Goal: Use online tool/utility: Use online tool/utility

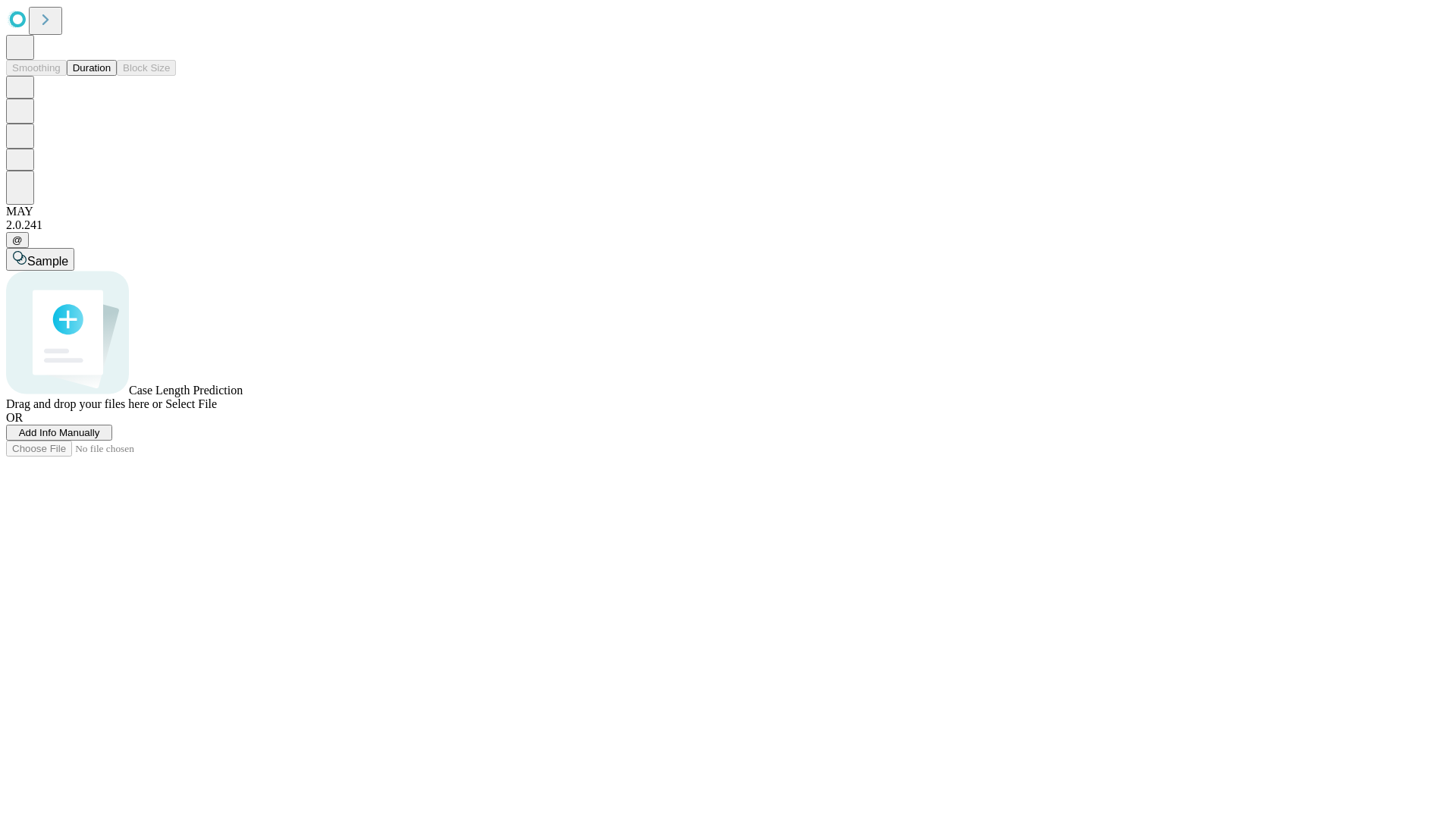
click at [111, 76] on button "Duration" at bounding box center [92, 68] width 50 height 16
click at [217, 410] on span "Select File" at bounding box center [192, 404] width 52 height 13
